Goal: Task Accomplishment & Management: Use online tool/utility

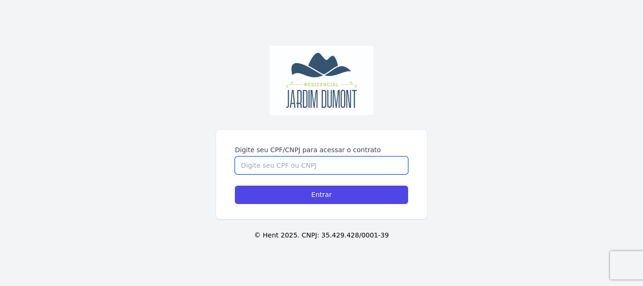
click at [258, 156] on input "Digite seu CPF/CNPJ para acessar o contrato" at bounding box center [321, 165] width 173 height 18
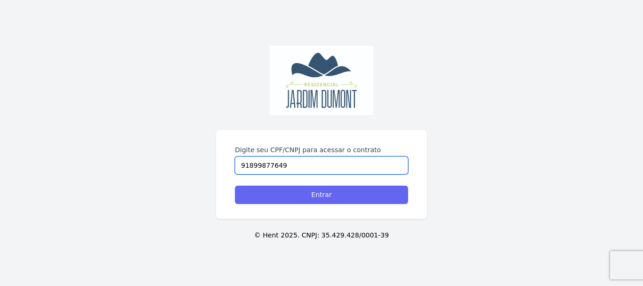
type input "91899877649"
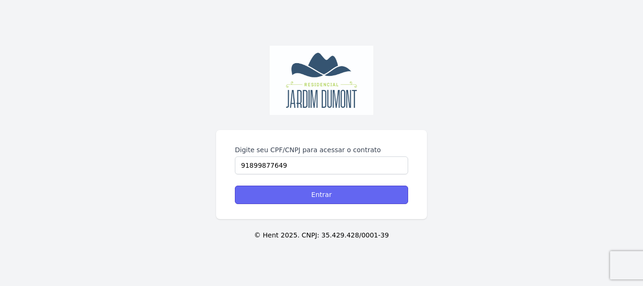
click at [319, 191] on input "Entrar" at bounding box center [321, 195] width 173 height 18
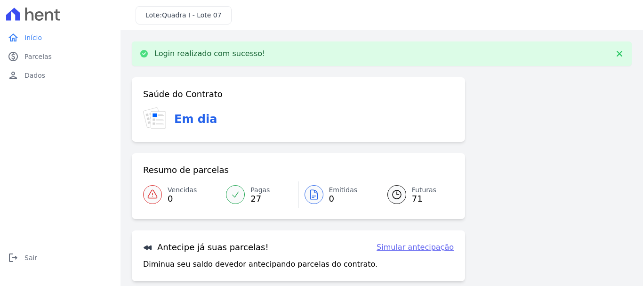
click at [403, 246] on link "Simular antecipação" at bounding box center [415, 247] width 77 height 11
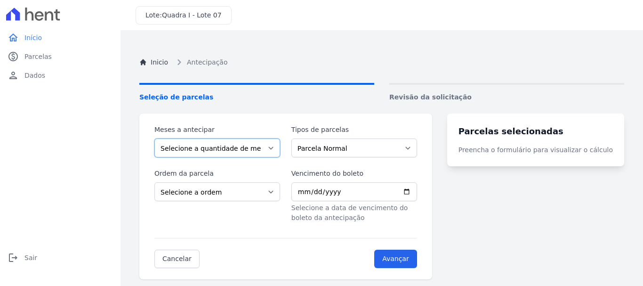
click at [278, 151] on select "Selecione a quantidade de meses a antecipar 1 2 3 4 5 6 7 8 9 10 11 12 13 14 15…" at bounding box center [217, 147] width 126 height 19
select select "70"
click at [154, 138] on select "Selecione a quantidade de meses a antecipar 1 2 3 4 5 6 7 8 9 10 11 12 13 14 15…" at bounding box center [217, 147] width 126 height 19
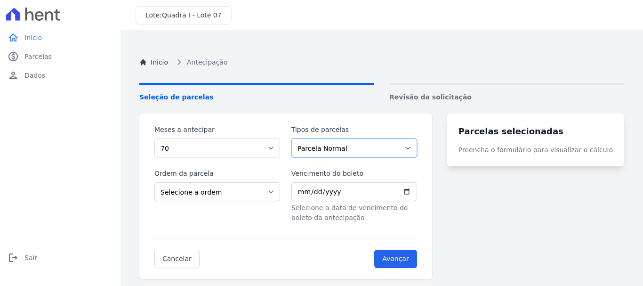
click at [380, 150] on select "Parcela Normal" at bounding box center [354, 147] width 126 height 19
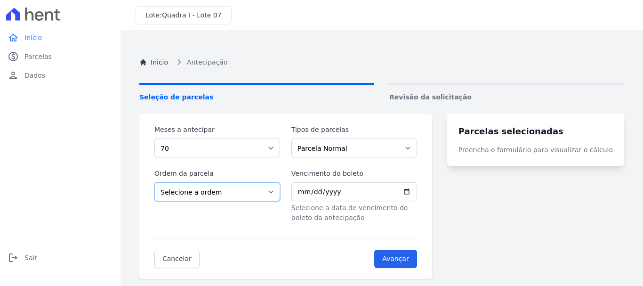
click at [253, 194] on select "Selecione a ordem Últimas parcelas Primeiras parcelas" at bounding box center [217, 191] width 126 height 19
select select "ending"
click at [154, 182] on select "Selecione a ordem Últimas parcelas Primeiras parcelas" at bounding box center [217, 191] width 126 height 19
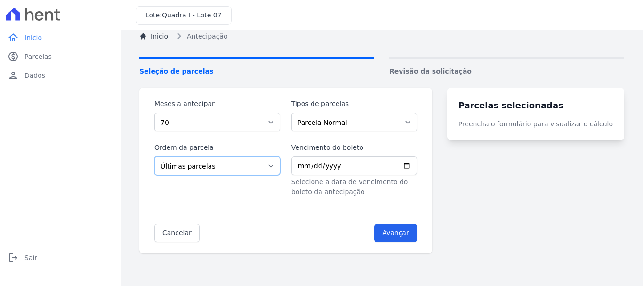
scroll to position [53, 0]
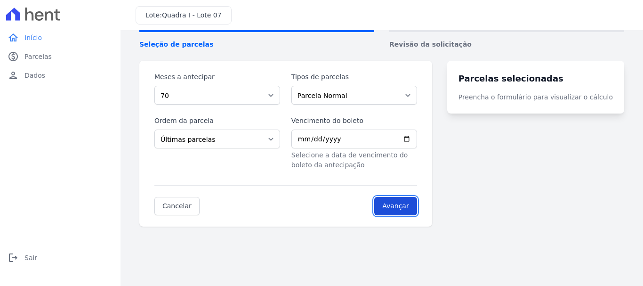
click at [409, 204] on input "Avançar" at bounding box center [395, 206] width 43 height 18
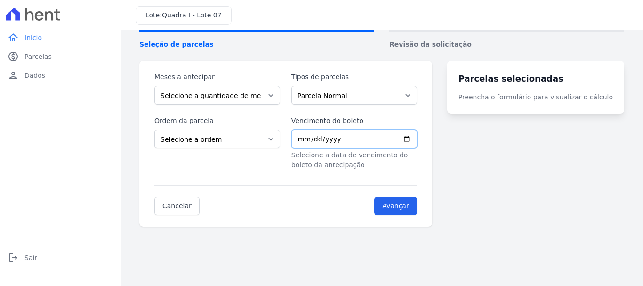
click at [332, 138] on input "Vencimento do boleto" at bounding box center [354, 139] width 126 height 19
click at [308, 135] on input "Vencimento do boleto" at bounding box center [354, 139] width 126 height 19
click at [417, 136] on input "Vencimento do boleto" at bounding box center [354, 139] width 126 height 19
type input "[DATE]"
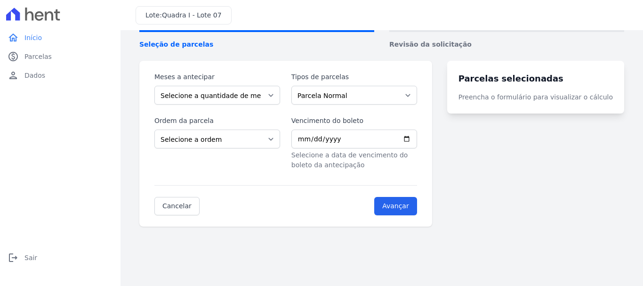
click at [400, 174] on form "Meses a antecipar Selecione a quantidade de meses a antecipar 1 2 3 4 5 6 7 8 9…" at bounding box center [285, 143] width 263 height 143
click at [408, 204] on input "Avançar" at bounding box center [395, 206] width 43 height 18
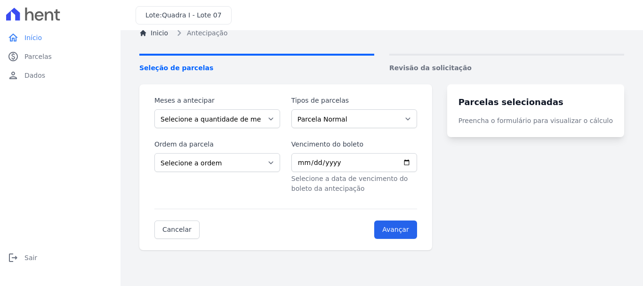
scroll to position [0, 0]
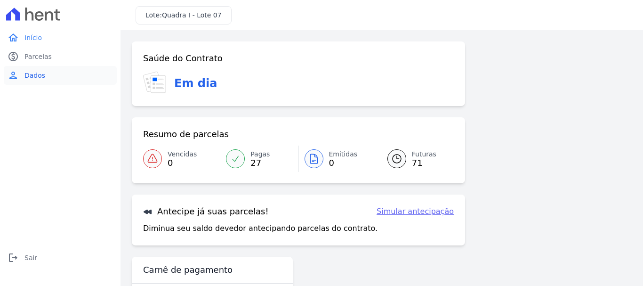
click at [32, 73] on span "Dados" at bounding box center [34, 75] width 21 height 9
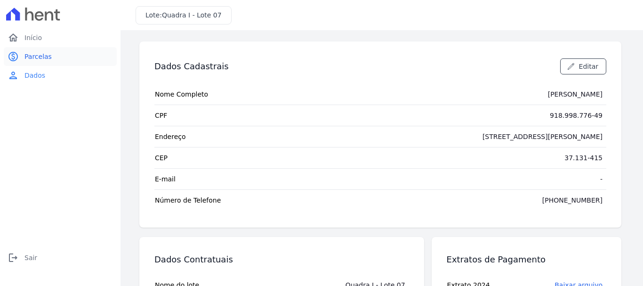
click at [28, 54] on span "Parcelas" at bounding box center [37, 56] width 27 height 9
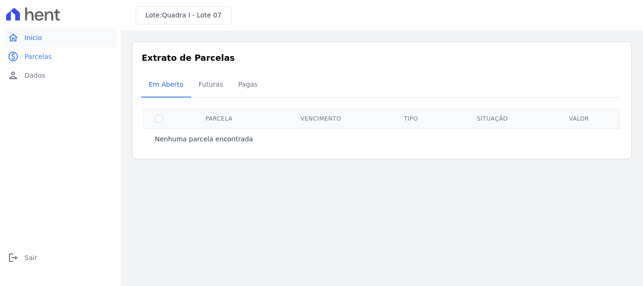
click at [33, 39] on span "Início" at bounding box center [32, 37] width 17 height 9
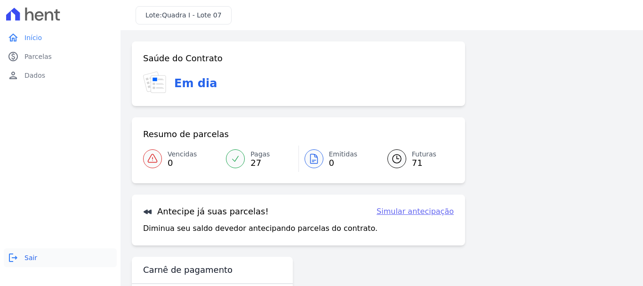
click at [30, 255] on span "Sair" at bounding box center [30, 257] width 13 height 9
